Goal: Task Accomplishment & Management: Manage account settings

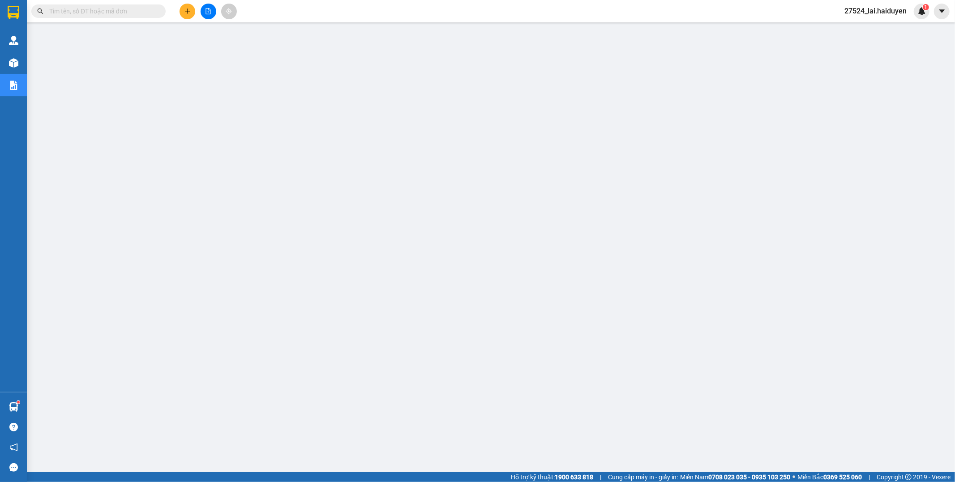
click at [878, 12] on span "27524_lai.haiduyen" at bounding box center [875, 10] width 77 height 11
click at [872, 24] on span "Đăng xuất" at bounding box center [880, 28] width 56 height 10
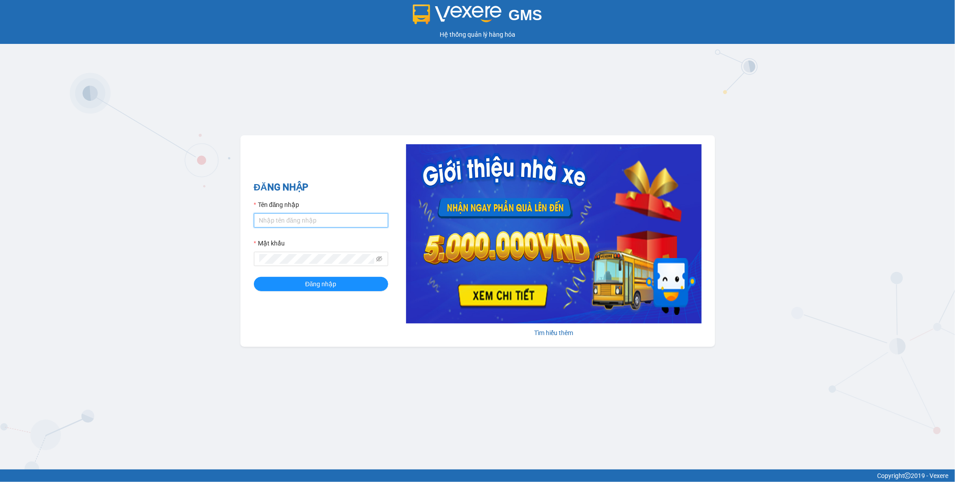
click at [283, 216] on input "Tên đăng nhập" at bounding box center [321, 220] width 134 height 14
click at [299, 221] on input "Tên đăng nhập" at bounding box center [321, 220] width 134 height 14
click at [383, 333] on div "ĐĂNG NHẬP Tên đăng nhập Mật khẩu Đăng nhập Tìm hiểu thêm" at bounding box center [477, 240] width 475 height 211
click at [349, 218] on input "Tên đăng nhập" at bounding box center [321, 220] width 134 height 14
